Goal: Task Accomplishment & Management: Use online tool/utility

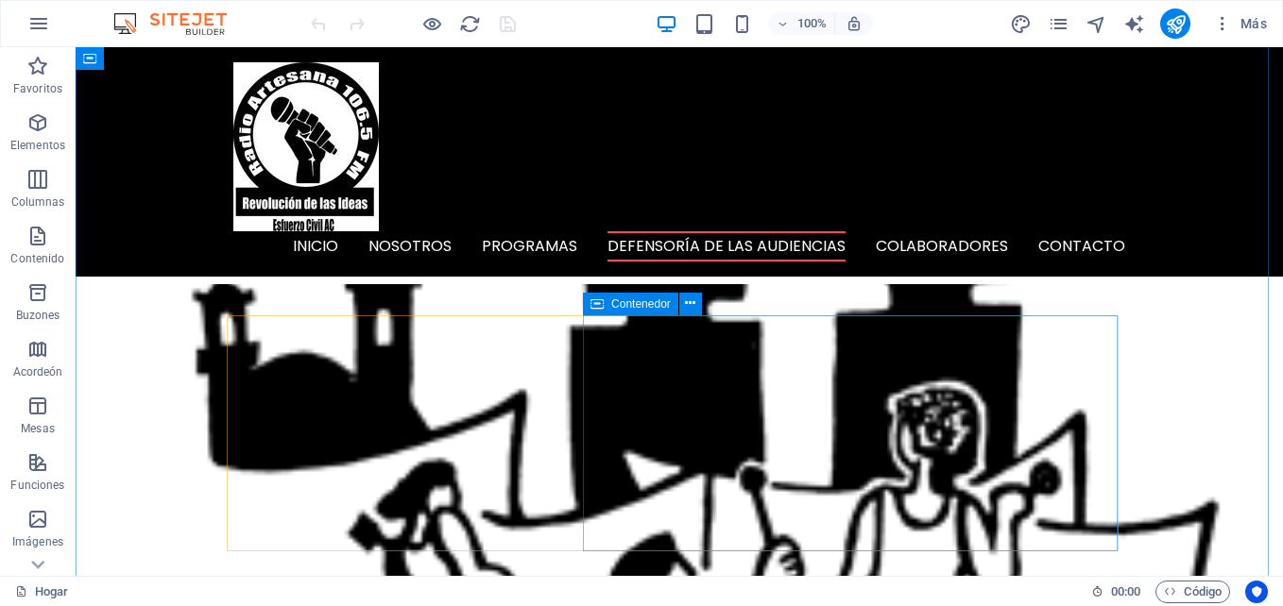
scroll to position [2928, 0]
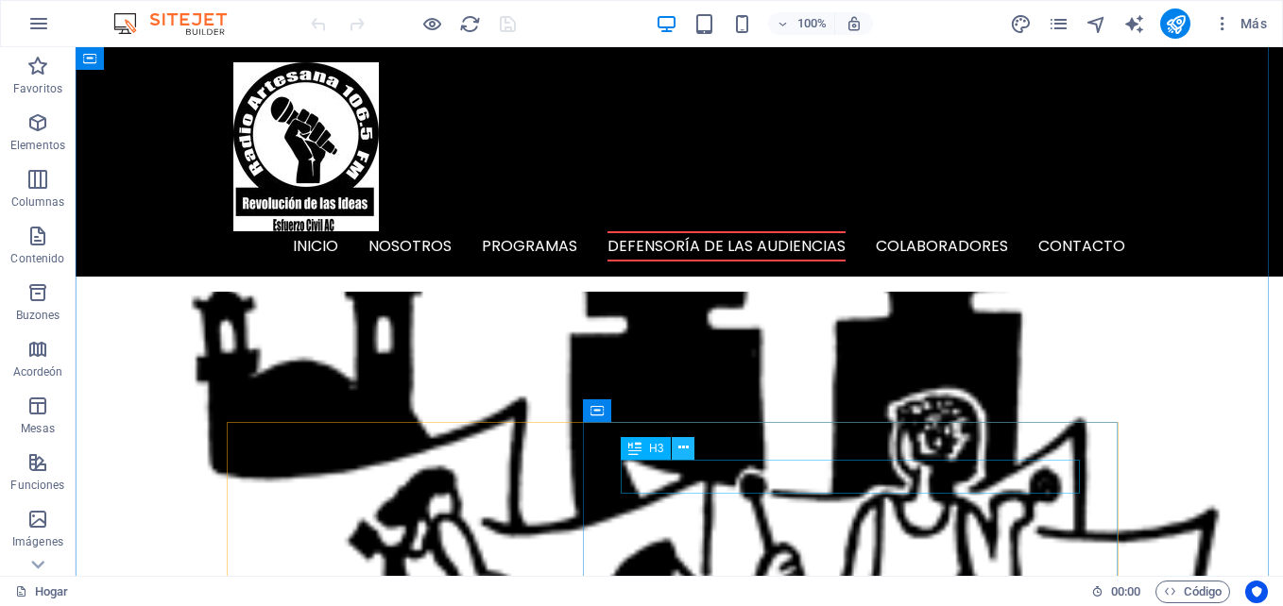
click at [683, 453] on icon at bounding box center [683, 448] width 10 height 20
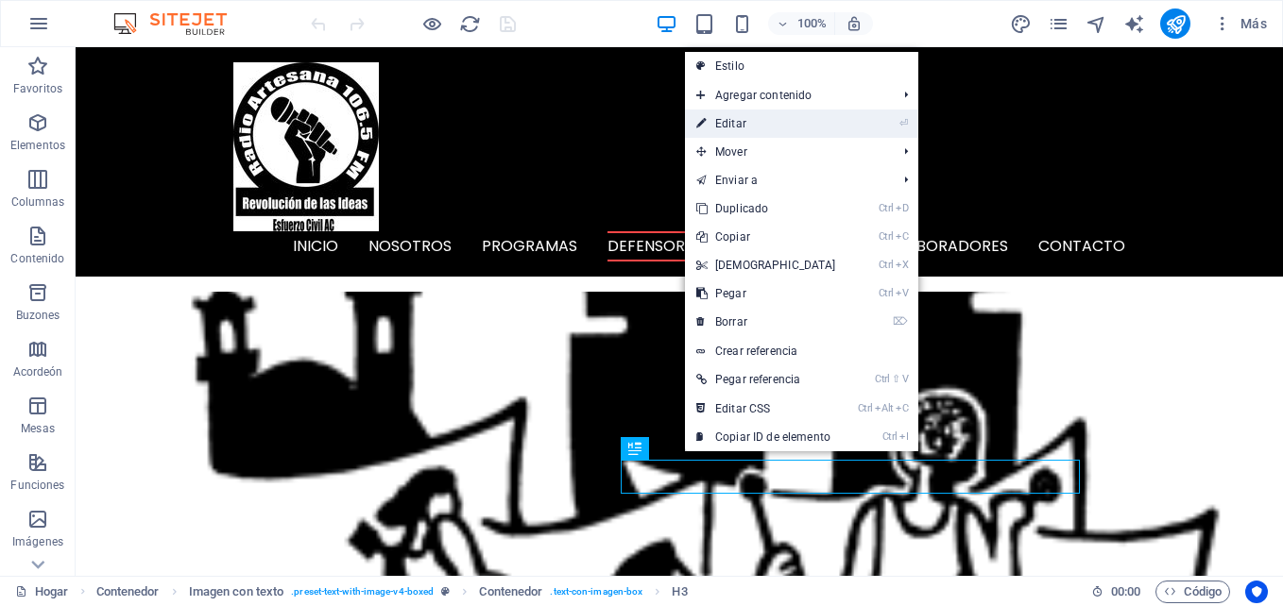
click at [752, 116] on link "⏎ Editar" at bounding box center [766, 124] width 162 height 28
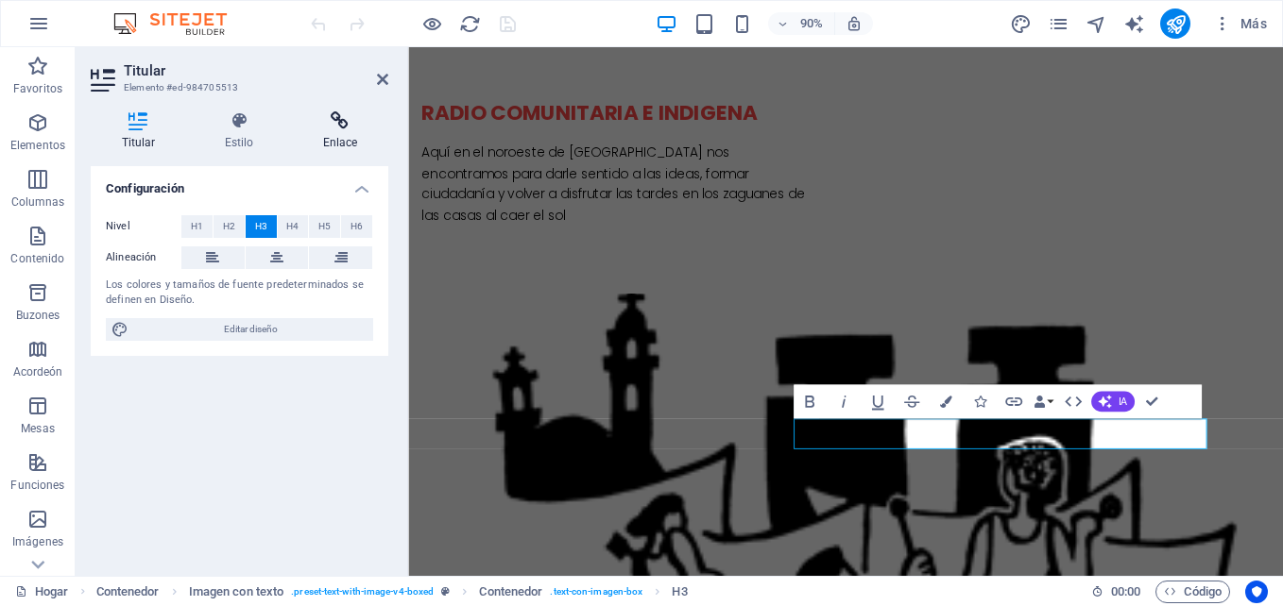
click at [330, 125] on icon at bounding box center [340, 120] width 96 height 19
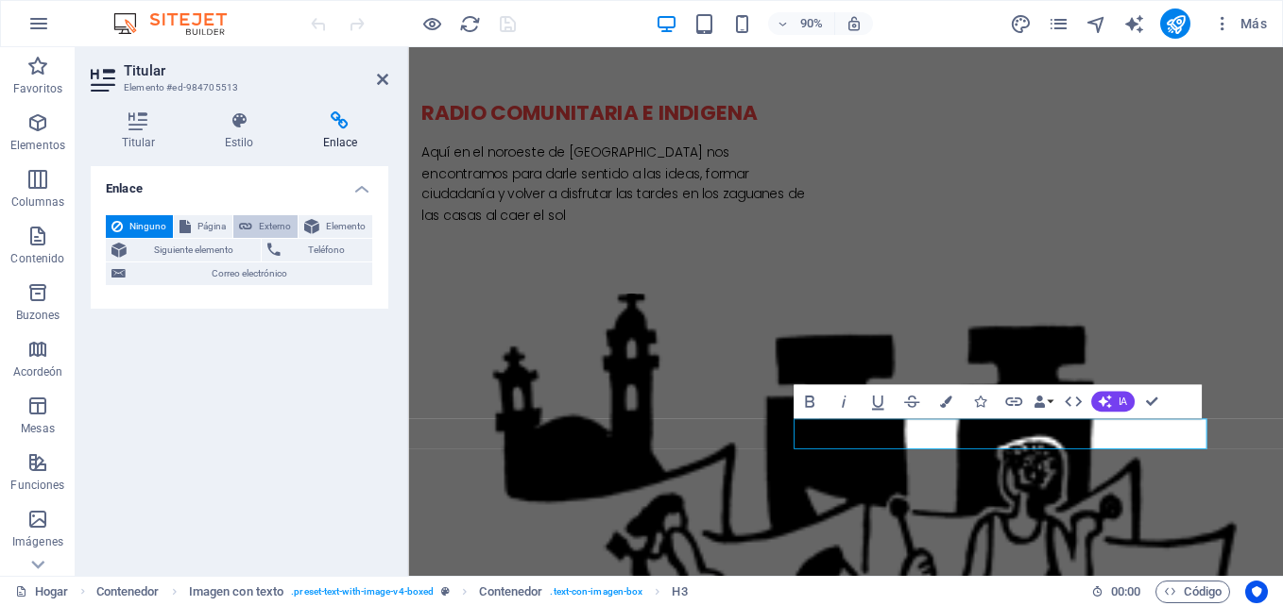
click at [268, 227] on span "Externo" at bounding box center [275, 226] width 34 height 23
select select "blank"
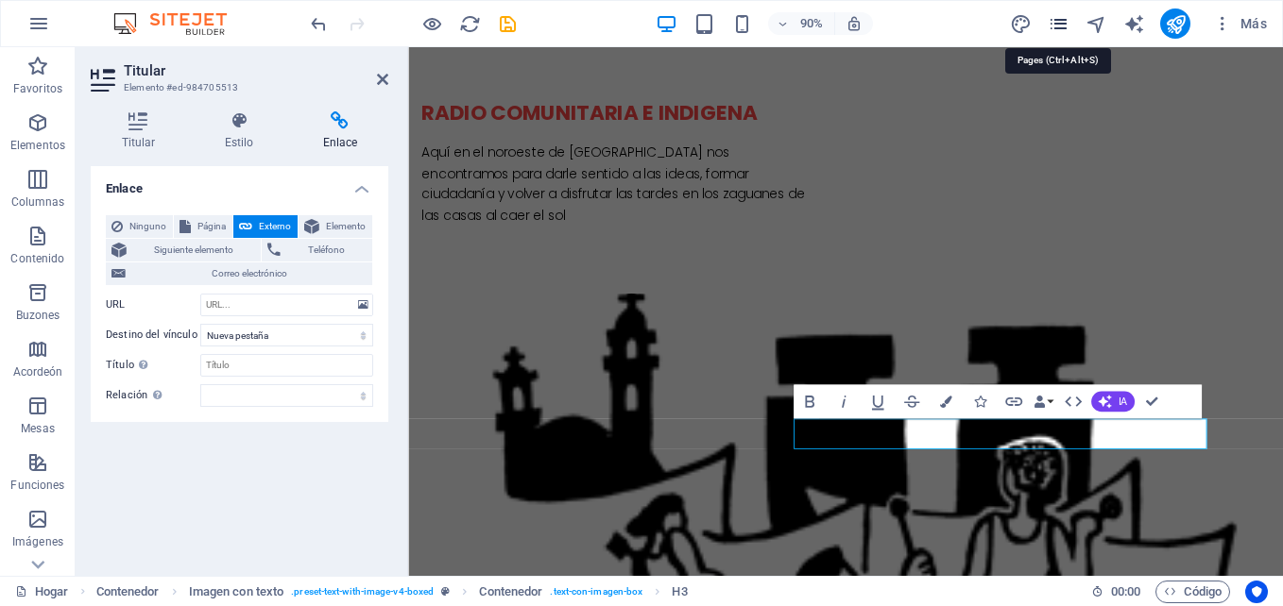
click at [1054, 31] on icon "Páginas" at bounding box center [1059, 24] width 22 height 22
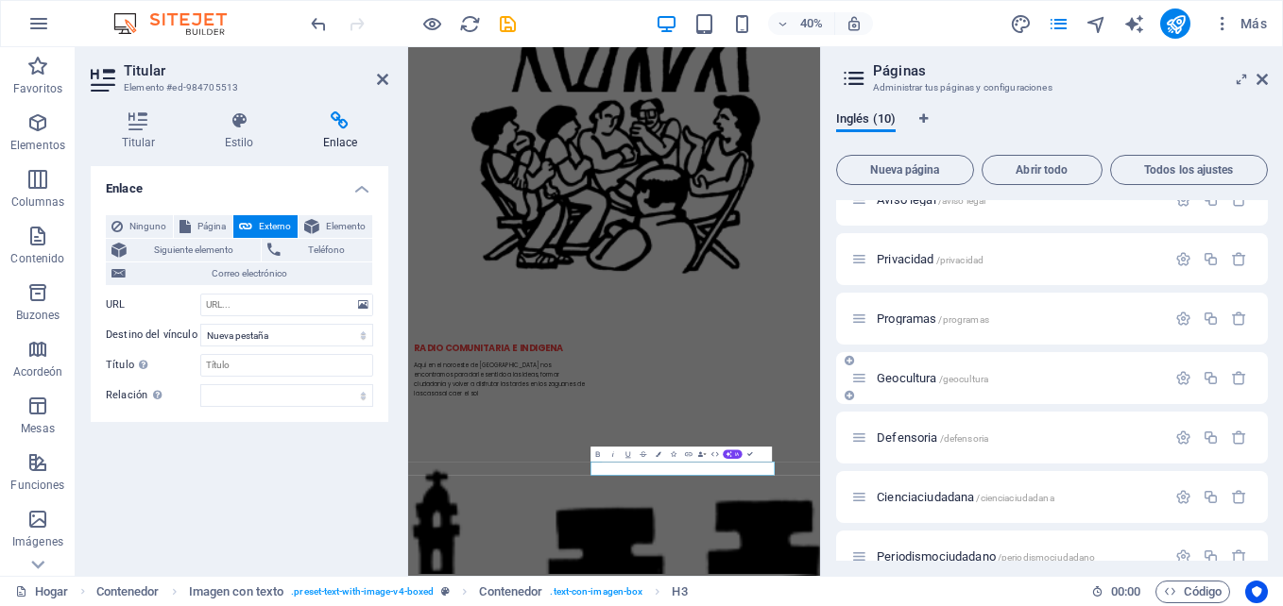
scroll to position [189, 0]
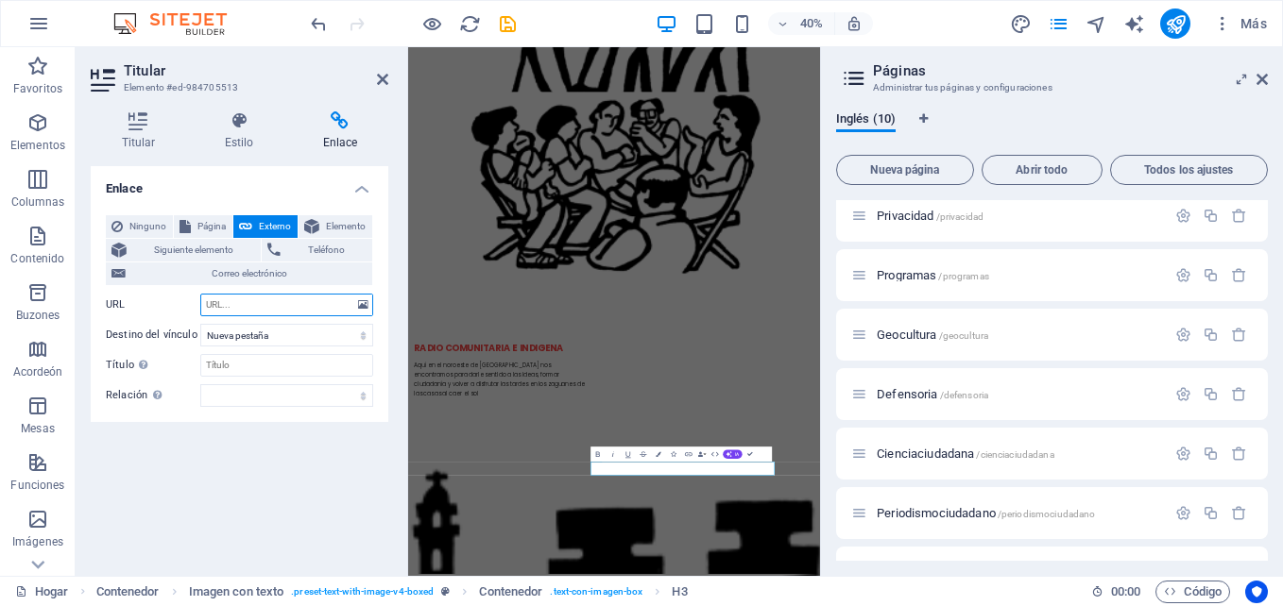
click at [255, 307] on input "URL" at bounding box center [286, 305] width 173 height 23
type input "/periodismociudadano"
click at [377, 78] on icon at bounding box center [382, 79] width 11 height 15
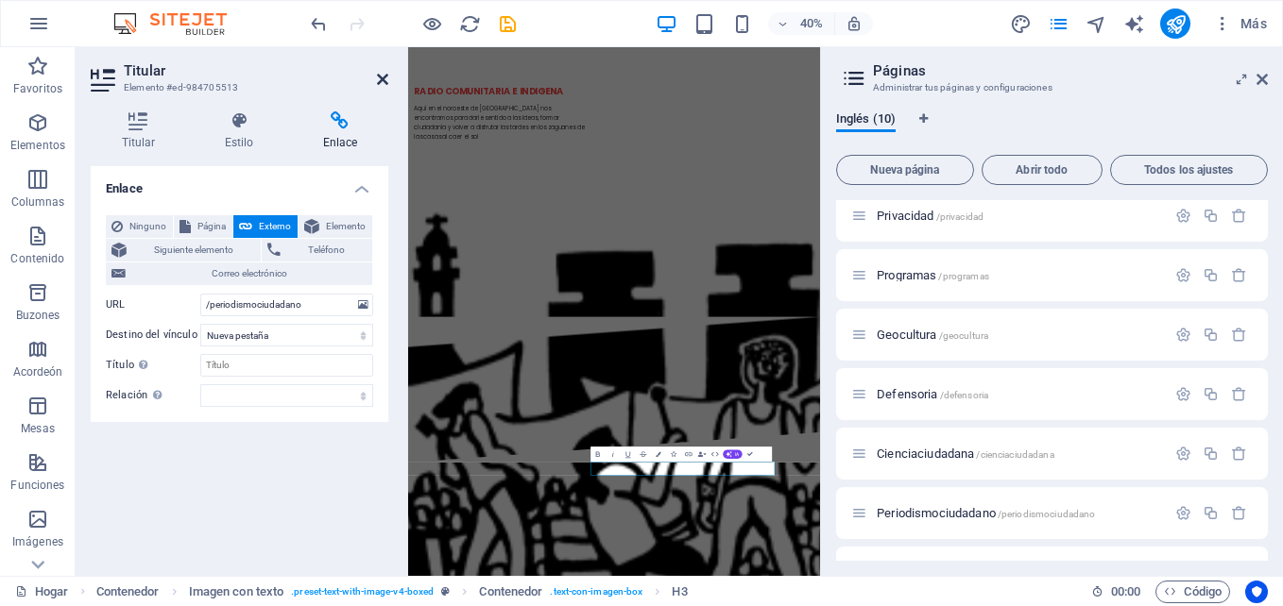
scroll to position [3027, 0]
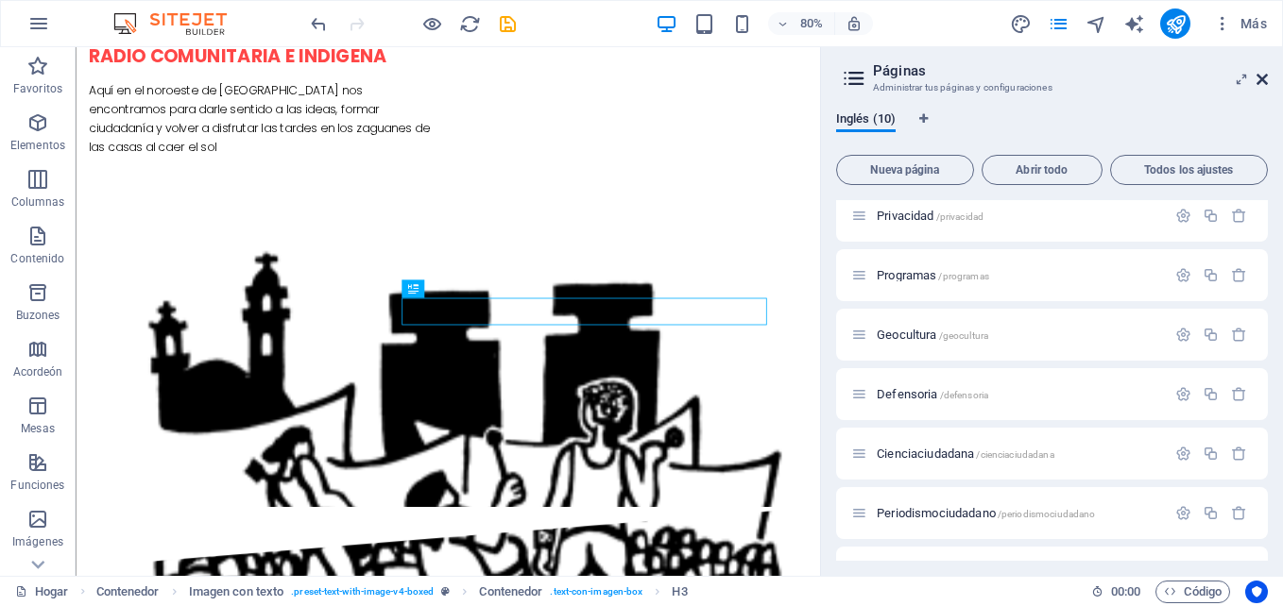
click at [1265, 77] on icon at bounding box center [1261, 79] width 11 height 15
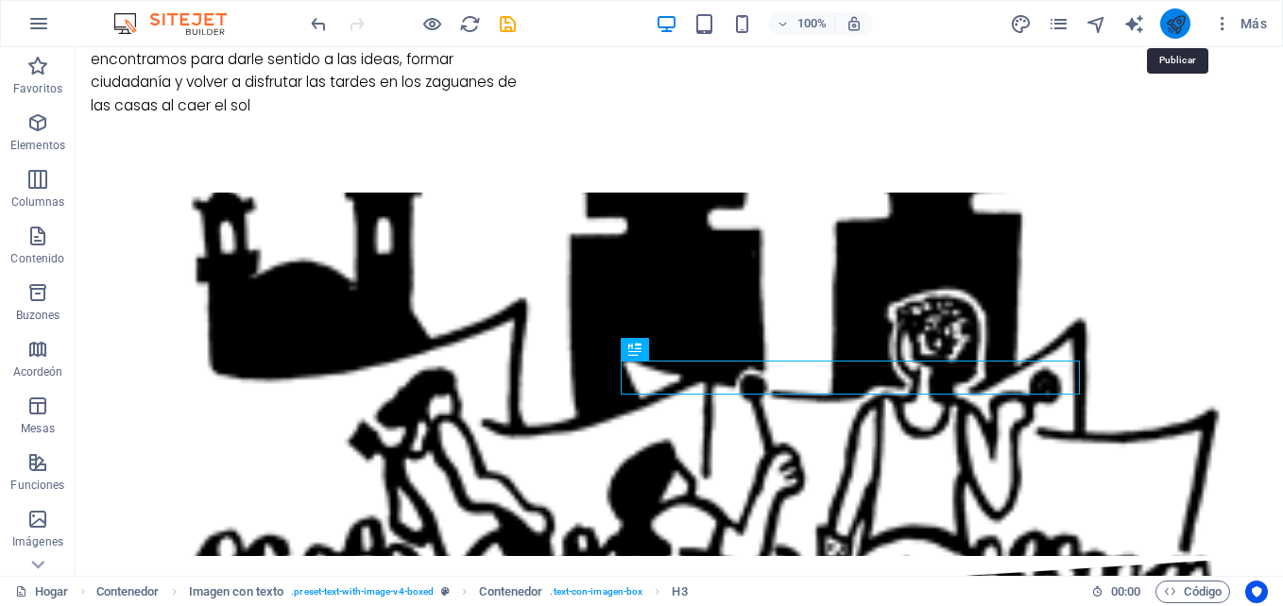
click at [1185, 29] on icon "publicar" at bounding box center [1176, 24] width 22 height 22
checkbox input "false"
